Goal: Check status

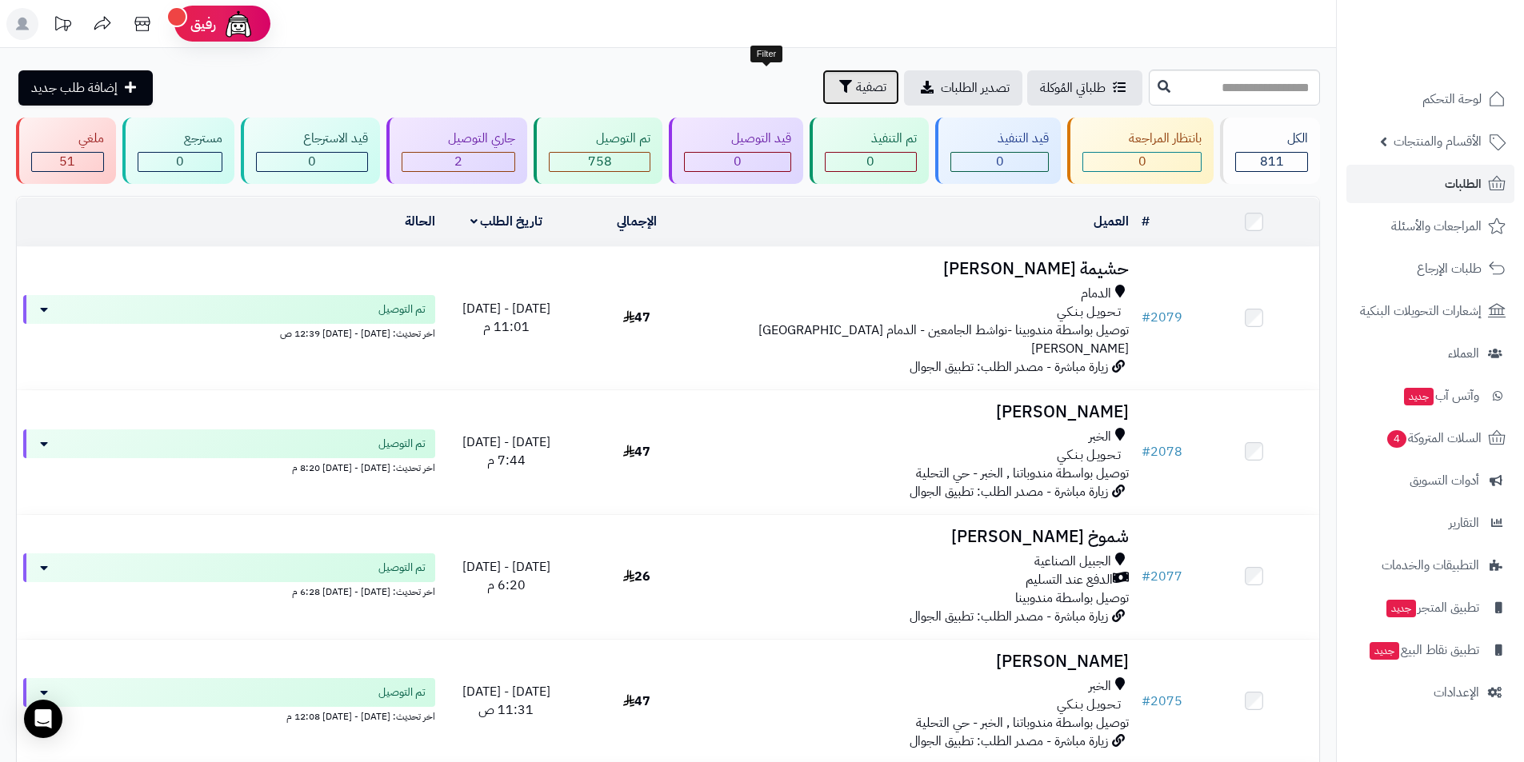
click at [856, 86] on span "تصفية" at bounding box center [871, 87] width 30 height 19
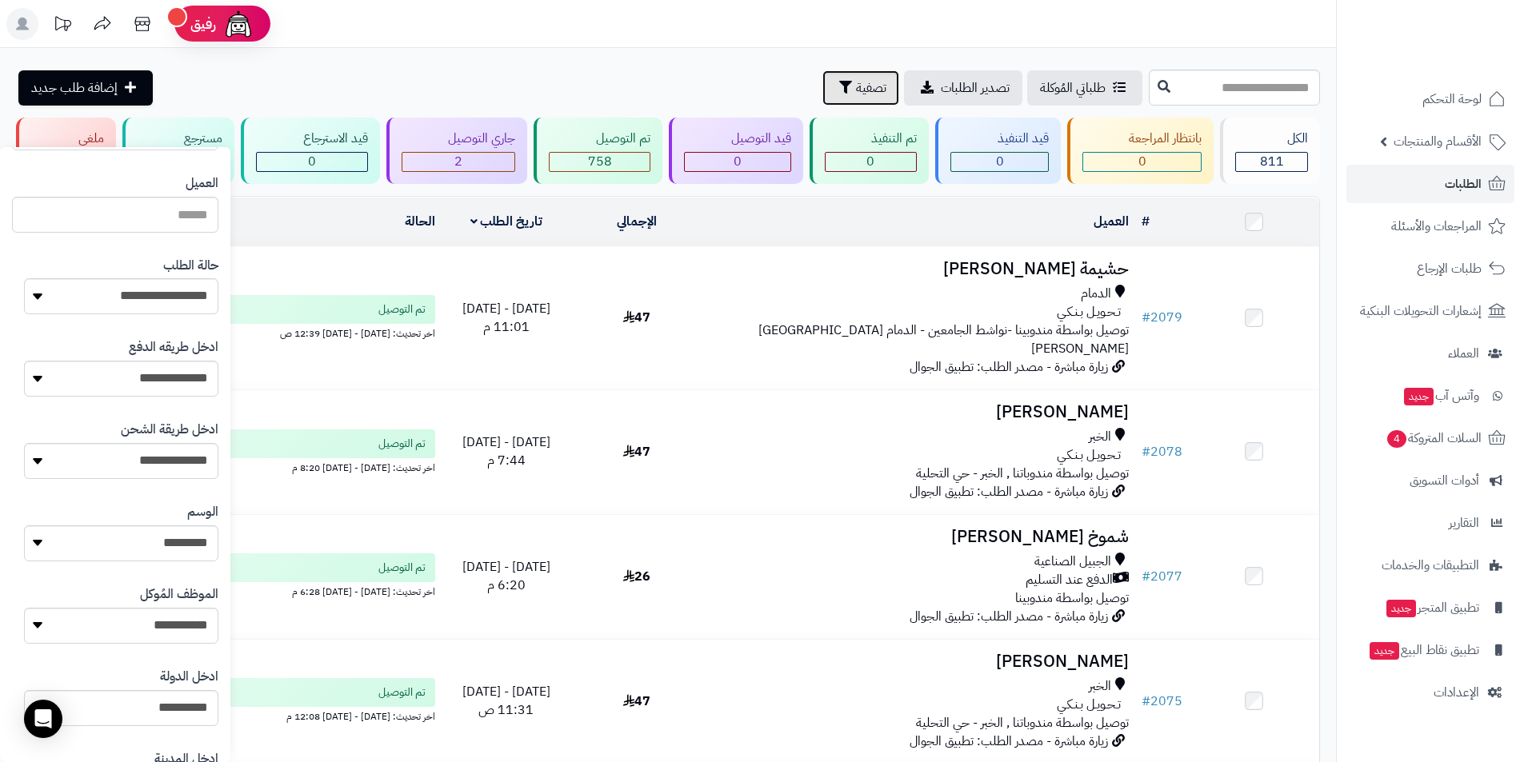
scroll to position [560, 0]
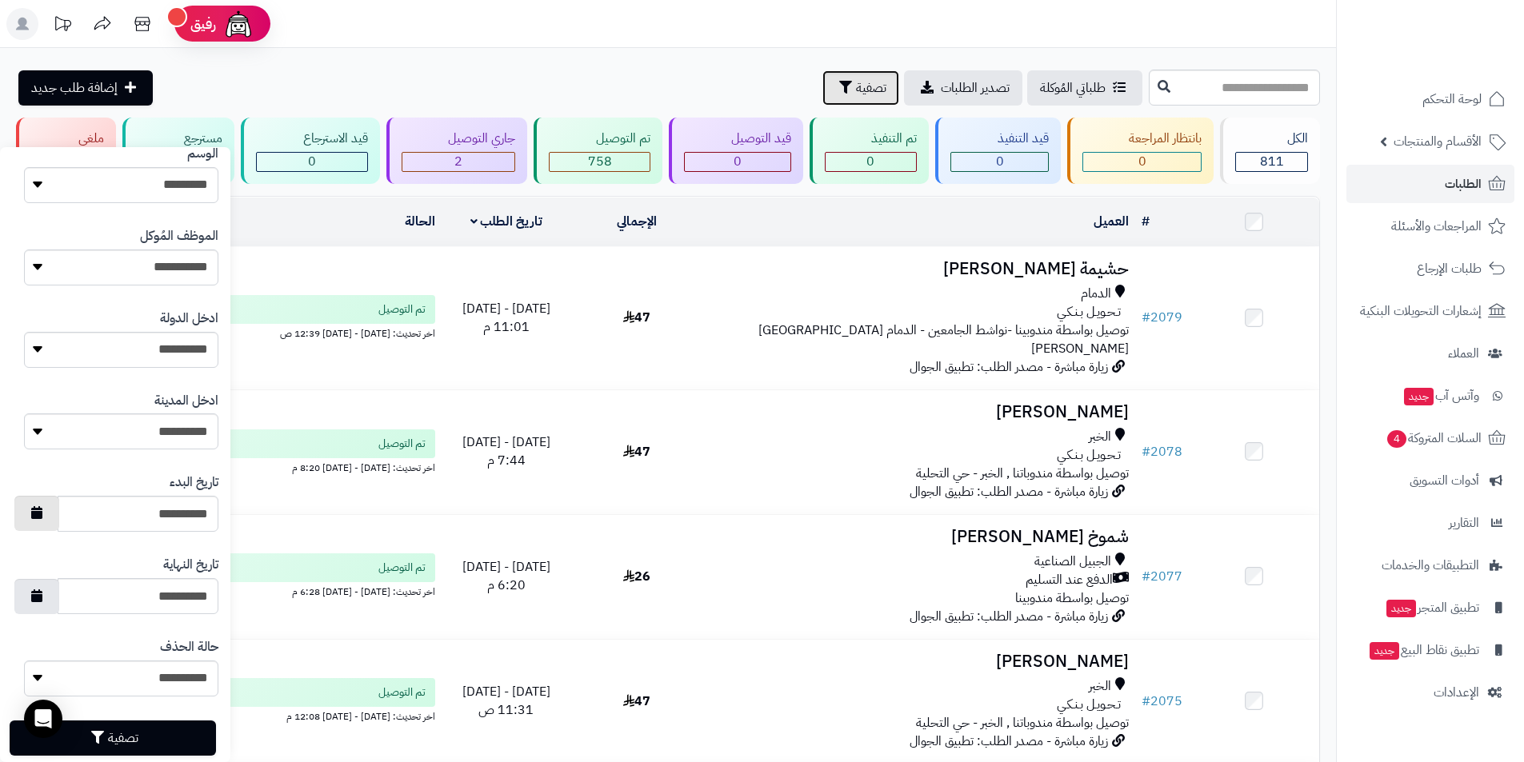
click at [42, 511] on icon "button" at bounding box center [36, 512] width 11 height 13
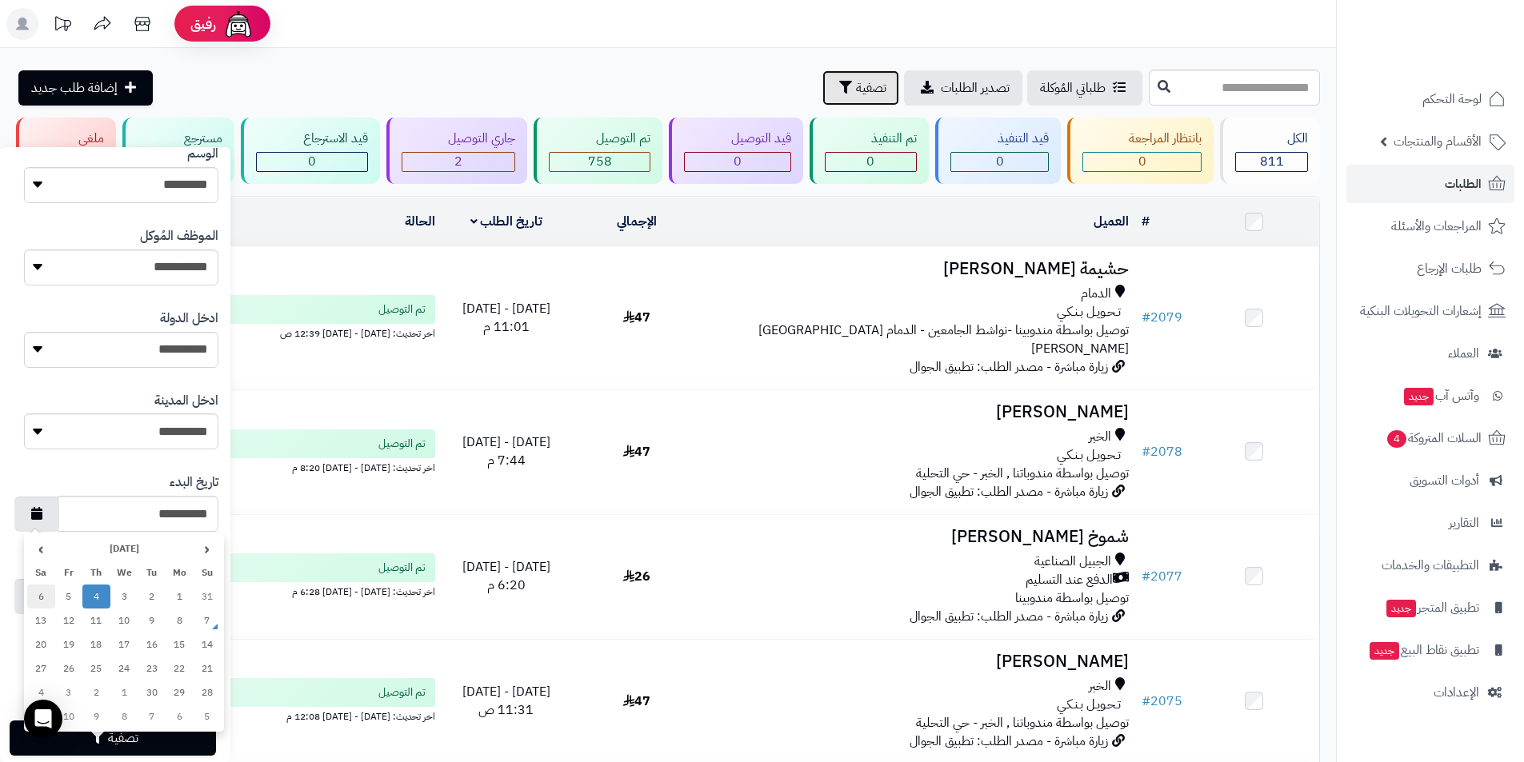
drag, startPoint x: 42, startPoint y: 598, endPoint x: 60, endPoint y: 597, distance: 18.5
click at [40, 598] on td "6" at bounding box center [41, 597] width 28 height 24
type input "**********"
click at [42, 599] on icon "button" at bounding box center [36, 595] width 11 height 13
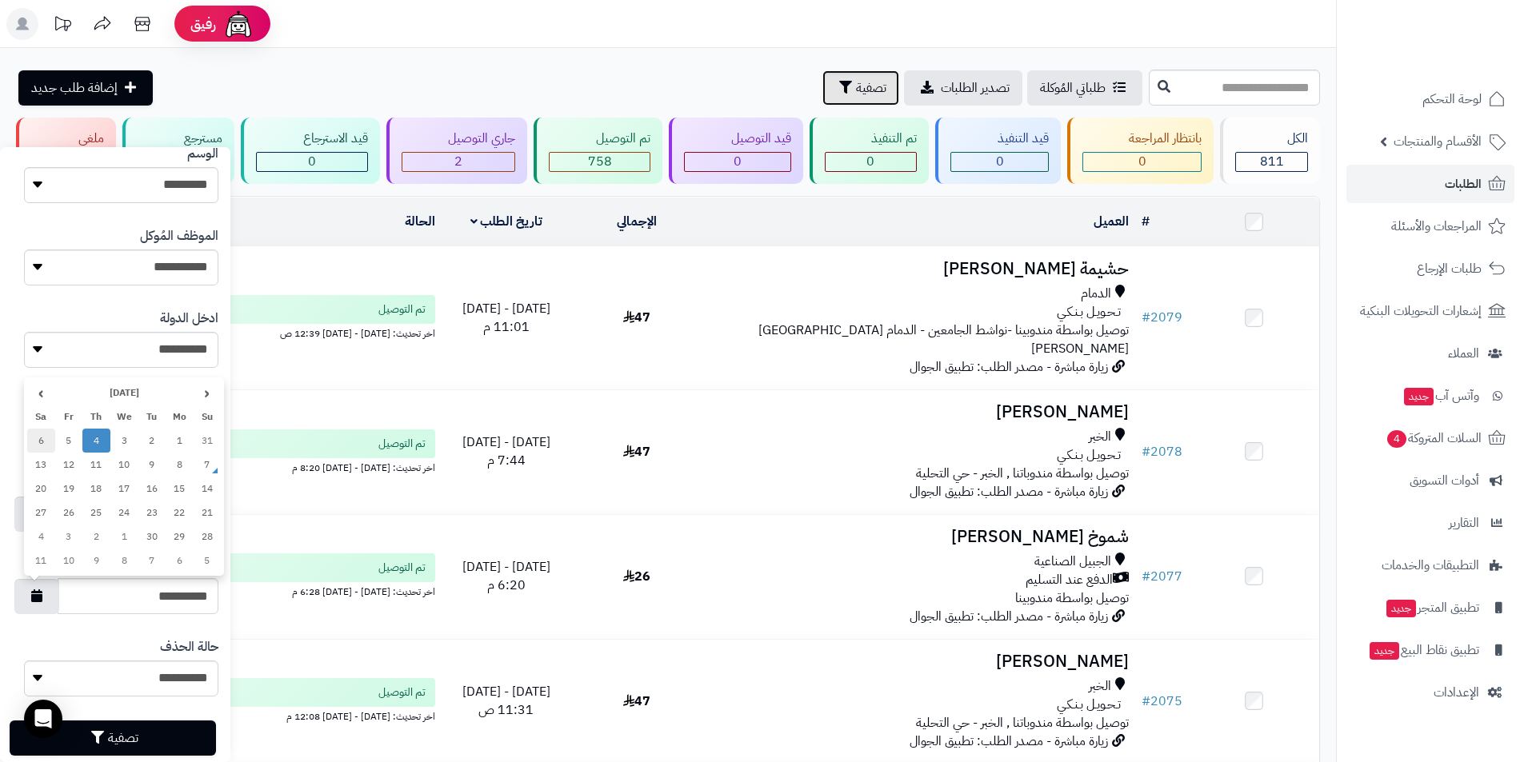
click at [42, 434] on td "6" at bounding box center [41, 441] width 28 height 24
type input "**********"
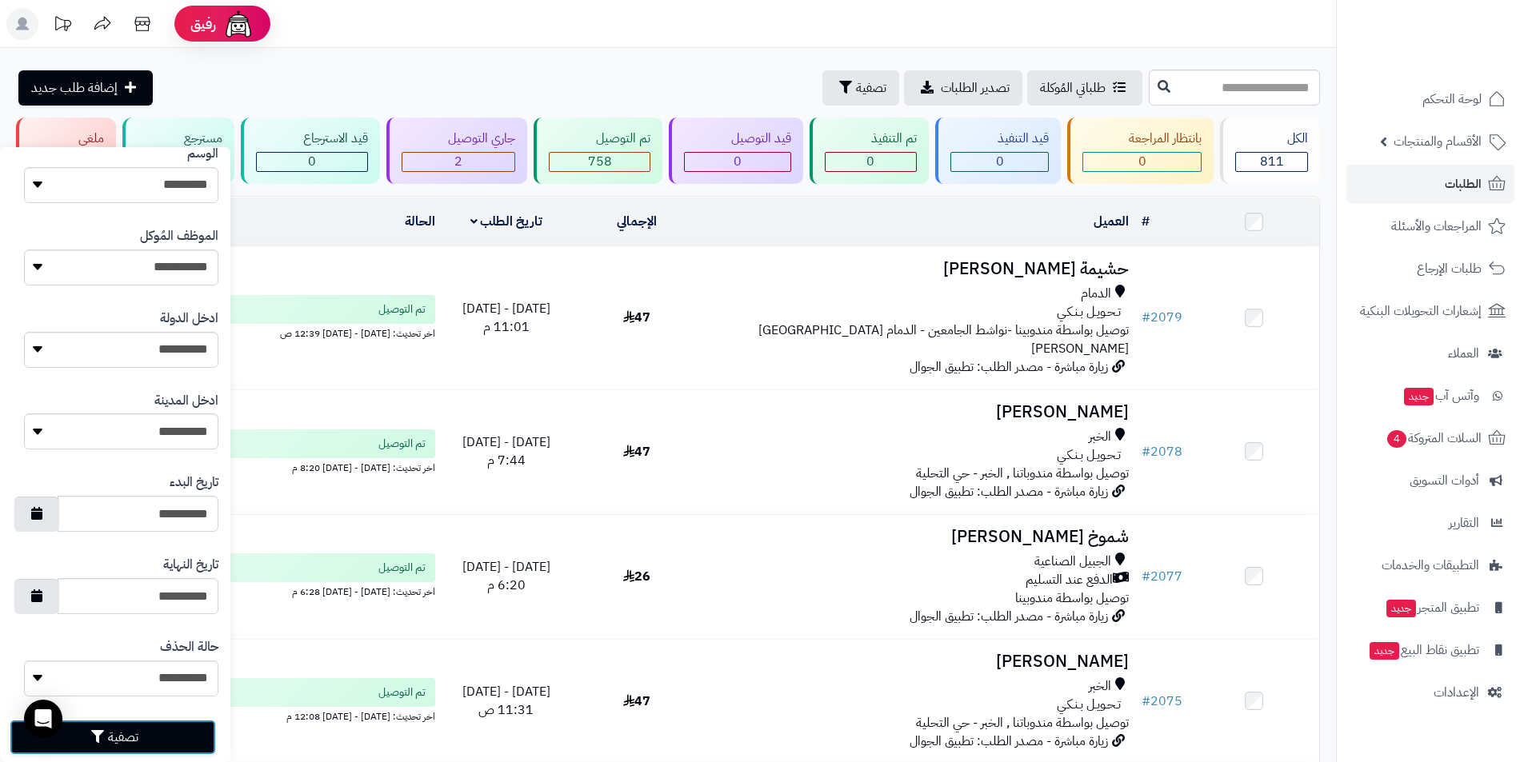
click at [131, 739] on button "تصفية" at bounding box center [113, 737] width 206 height 35
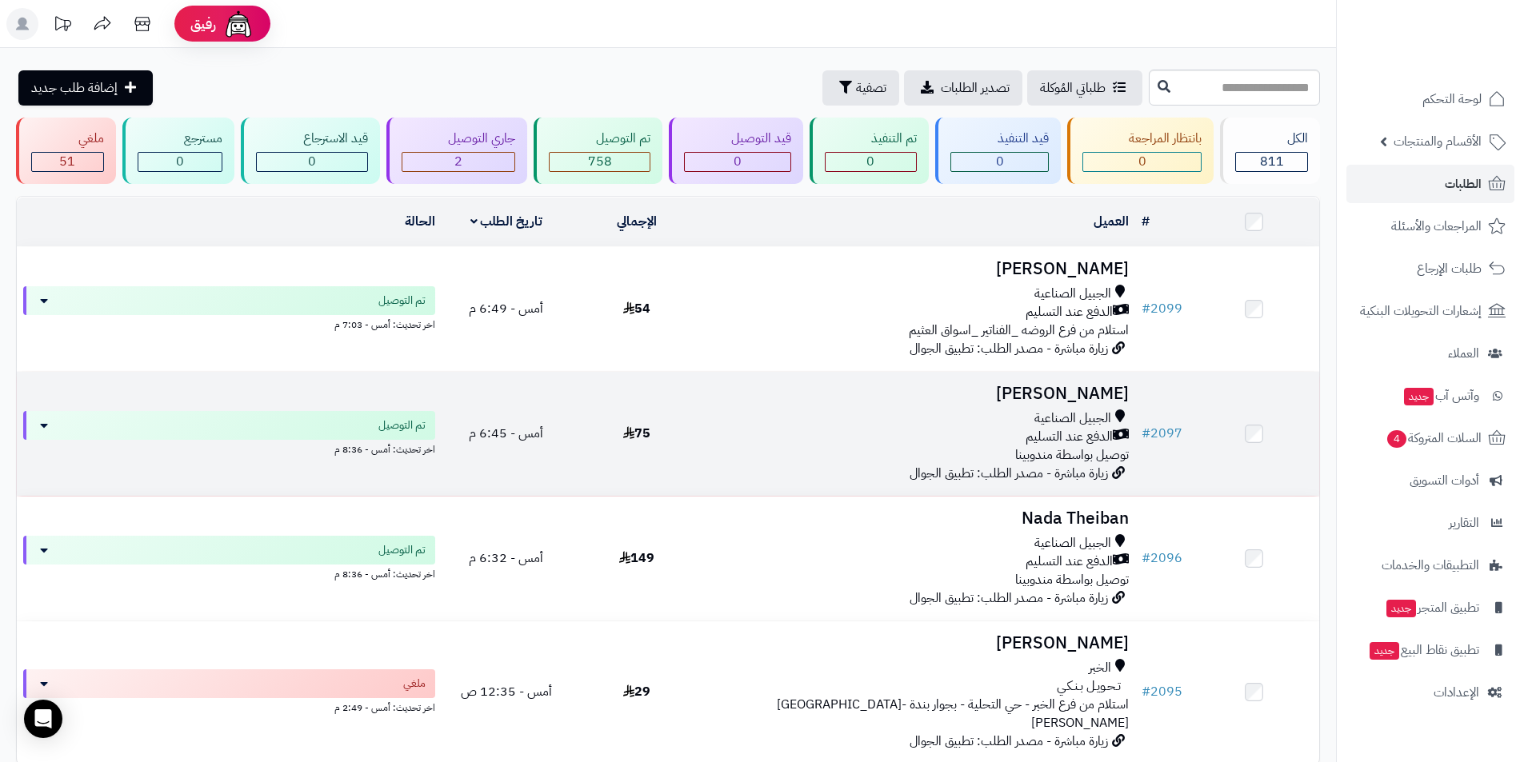
scroll to position [80, 0]
